Goal: Transaction & Acquisition: Purchase product/service

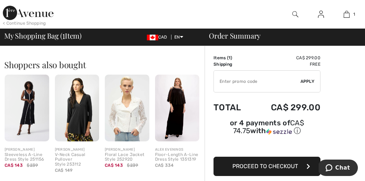
scroll to position [147, 0]
click at [180, 102] on img at bounding box center [177, 108] width 45 height 67
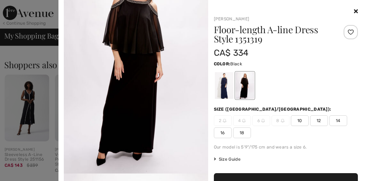
scroll to position [44, 0]
click at [245, 88] on div at bounding box center [244, 85] width 19 height 27
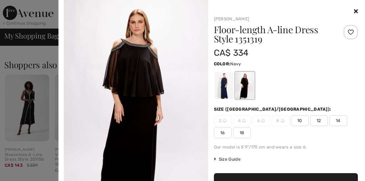
click at [225, 93] on div at bounding box center [224, 85] width 19 height 27
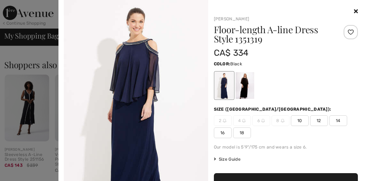
click at [244, 90] on div at bounding box center [244, 85] width 19 height 27
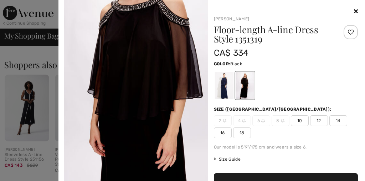
scroll to position [1087, 0]
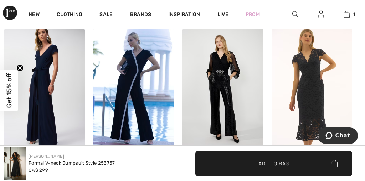
scroll to position [608, 0]
click at [128, 78] on img at bounding box center [133, 88] width 81 height 121
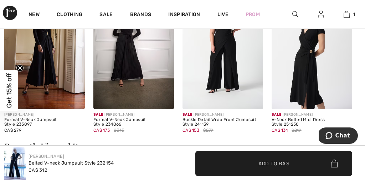
scroll to position [633, 0]
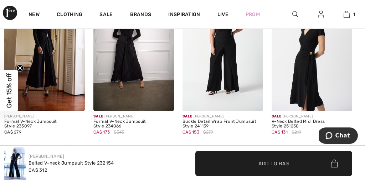
click at [208, 78] on img at bounding box center [223, 50] width 81 height 121
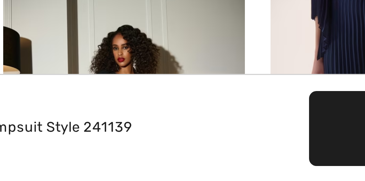
scroll to position [910, 0]
